Goal: Find specific page/section: Find specific page/section

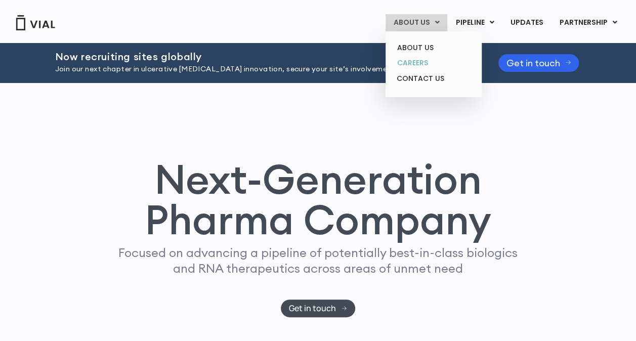
click at [423, 59] on link "CAREERS" at bounding box center [433, 63] width 88 height 16
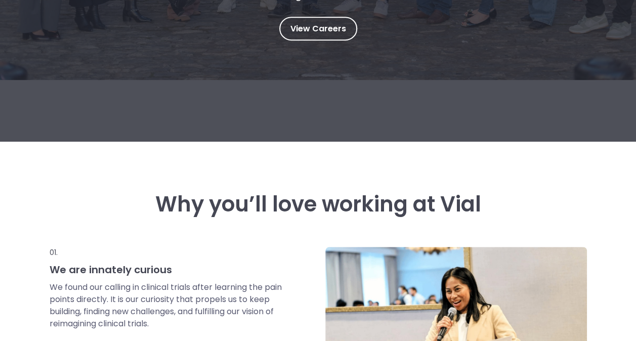
scroll to position [202, 0]
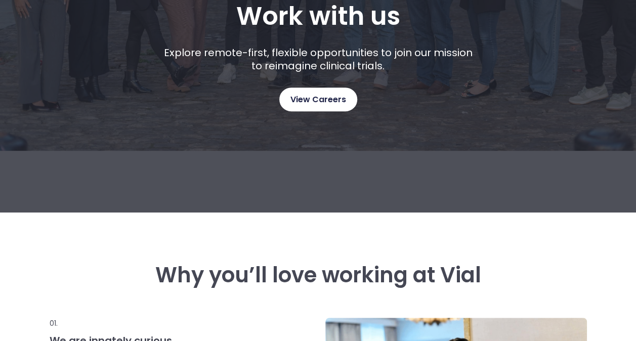
click at [323, 97] on span "View Careers" at bounding box center [318, 99] width 56 height 13
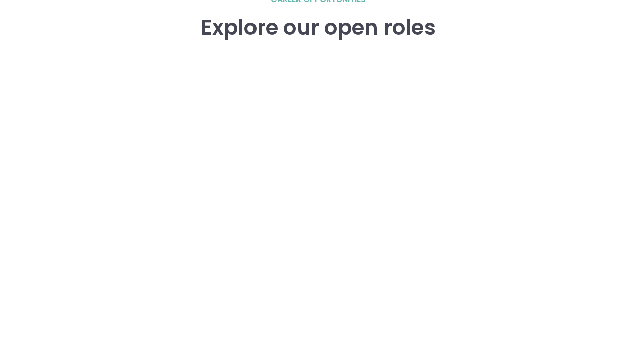
scroll to position [1348, 0]
